Goal: Find specific page/section: Find specific page/section

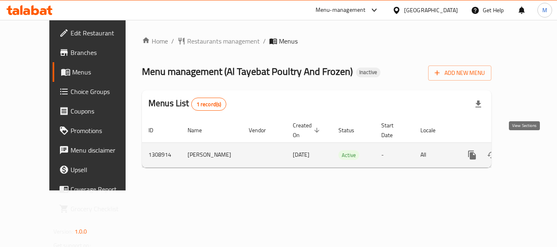
click at [531, 147] on link "enhanced table" at bounding box center [531, 156] width 20 height 20
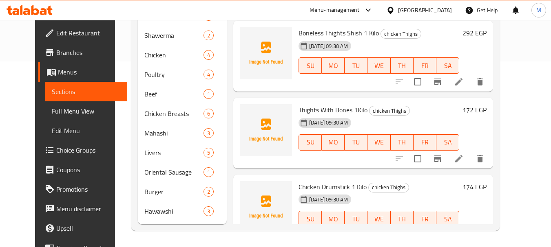
click at [60, 106] on link "Full Menu View" at bounding box center [86, 111] width 82 height 20
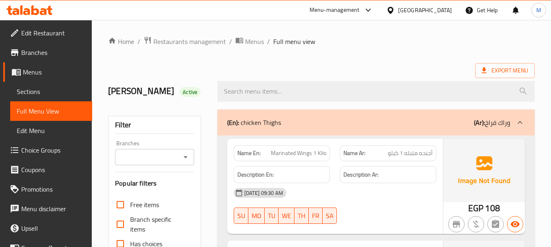
click at [43, 95] on span "Sections" at bounding box center [51, 92] width 69 height 10
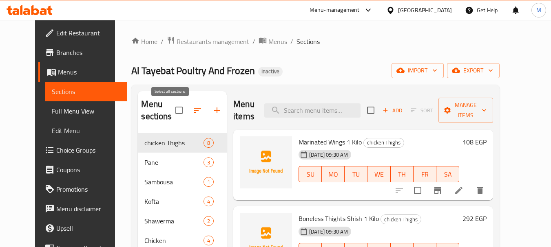
click at [172, 114] on input "checkbox" at bounding box center [178, 110] width 17 height 17
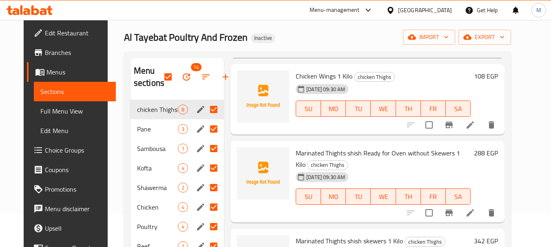
scroll to position [64, 0]
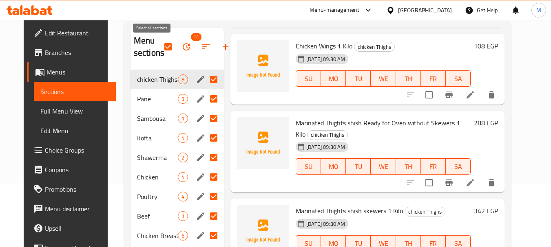
click at [159, 47] on input "checkbox" at bounding box center [167, 46] width 17 height 17
checkbox input "false"
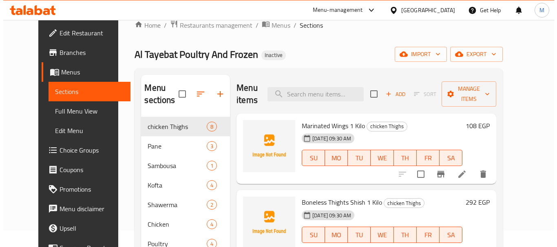
scroll to position [0, 0]
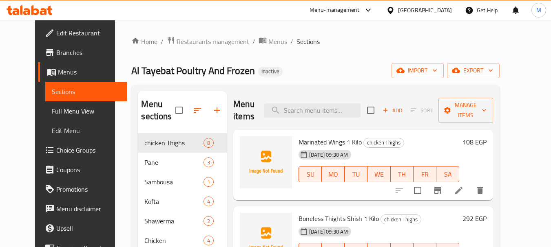
drag, startPoint x: 274, startPoint y: 57, endPoint x: 293, endPoint y: 49, distance: 20.5
click at [274, 57] on div "Home / Restaurants management / Menus / Sections Al Tayebat Poultry And Frozen …" at bounding box center [315, 226] width 368 height 381
click at [52, 113] on span "Full Menu View" at bounding box center [86, 111] width 69 height 10
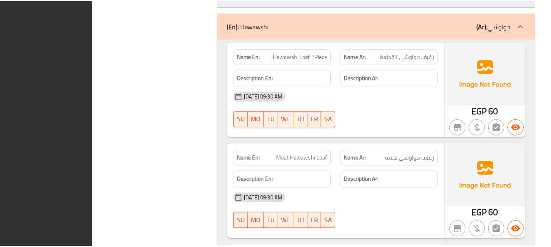
scroll to position [5414, 0]
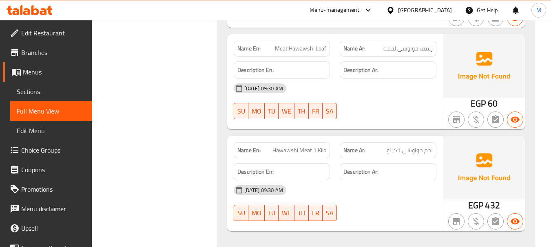
click at [441, 3] on div "[GEOGRAPHIC_DATA]" at bounding box center [418, 10] width 79 height 20
click at [439, 12] on div "[GEOGRAPHIC_DATA]" at bounding box center [425, 10] width 54 height 9
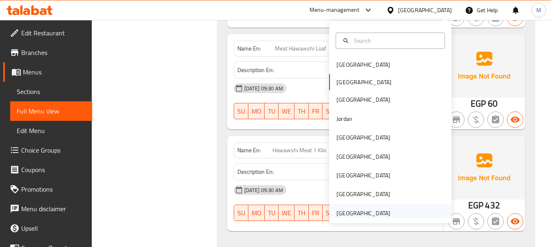
click at [357, 212] on div "[GEOGRAPHIC_DATA]" at bounding box center [363, 213] width 54 height 9
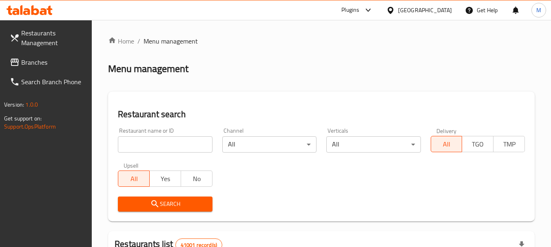
click at [176, 158] on div "Upsell All Yes No" at bounding box center [165, 175] width 104 height 34
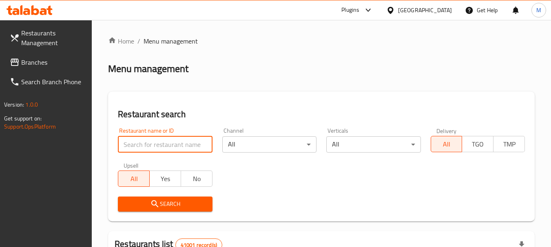
click at [179, 147] on input "search" at bounding box center [165, 145] width 94 height 16
paste input "Rivoli Vision"
type input "Rivoli Vision"
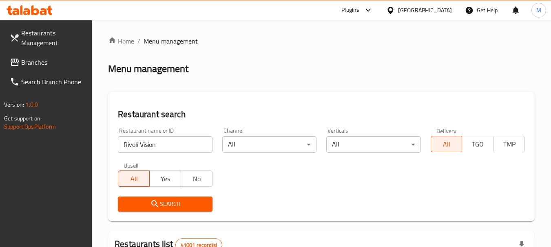
click at [169, 200] on span "Search" at bounding box center [164, 204] width 81 height 10
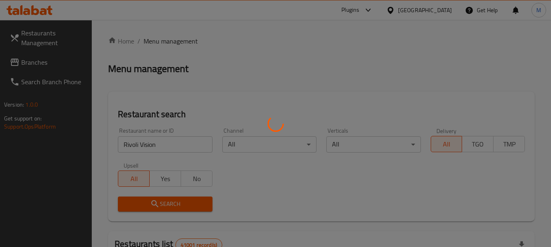
click at [169, 200] on div at bounding box center [275, 123] width 551 height 247
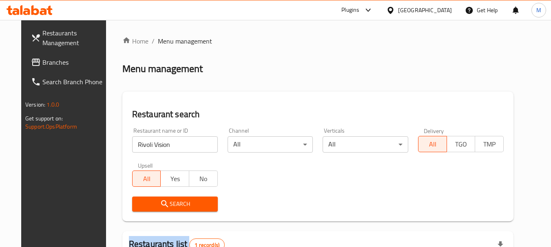
scroll to position [116, 0]
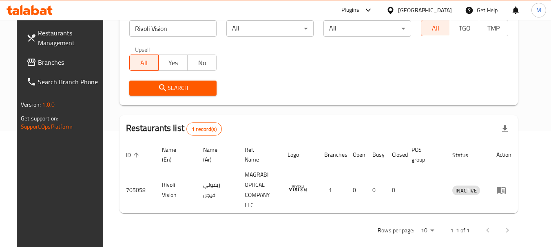
click at [377, 128] on div "Restaurants list 1 record(s)" at bounding box center [318, 129] width 398 height 28
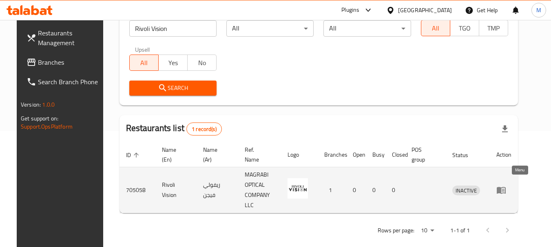
click at [505, 187] on icon "enhanced table" at bounding box center [500, 190] width 9 height 7
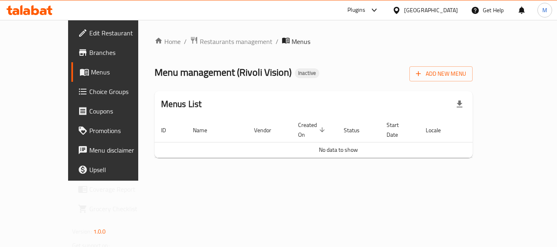
click at [89, 36] on span "Edit Restaurant" at bounding box center [121, 33] width 65 height 10
